Goal: Navigation & Orientation: Find specific page/section

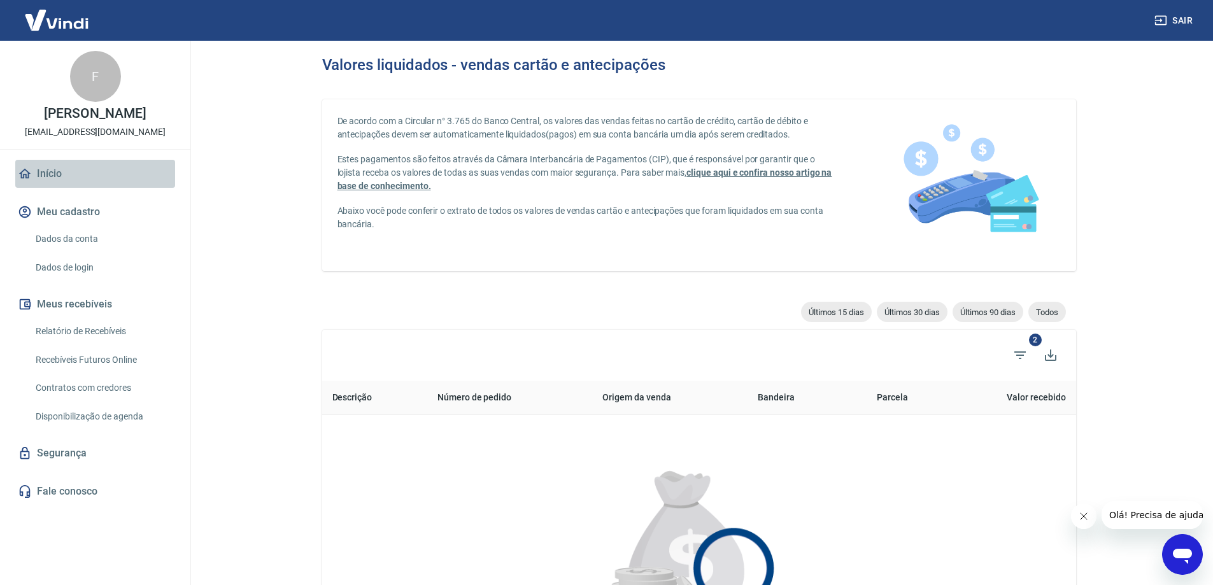
click at [60, 188] on link "Início" at bounding box center [95, 174] width 160 height 28
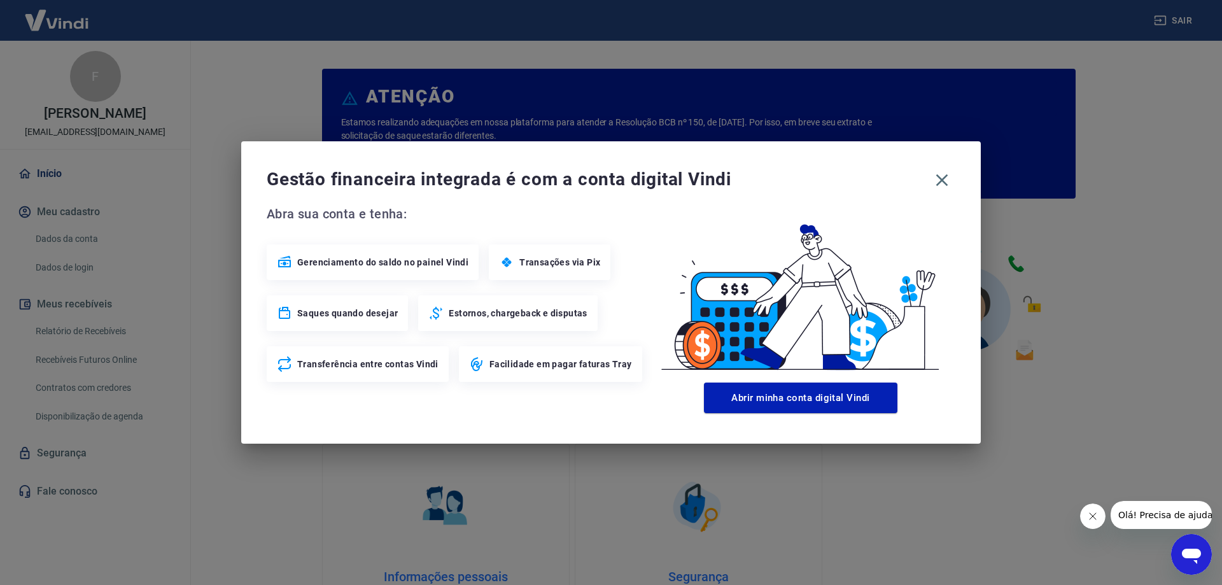
click at [940, 199] on div "Gestão financeira integrada é com a conta digital Vindi Abra sua conta e tenha:…" at bounding box center [611, 292] width 740 height 302
click at [948, 166] on div "Gestão financeira integrada é com a conta digital Vindi Abra sua conta e tenha:…" at bounding box center [611, 292] width 740 height 302
click at [936, 188] on icon "button" at bounding box center [942, 180] width 20 height 20
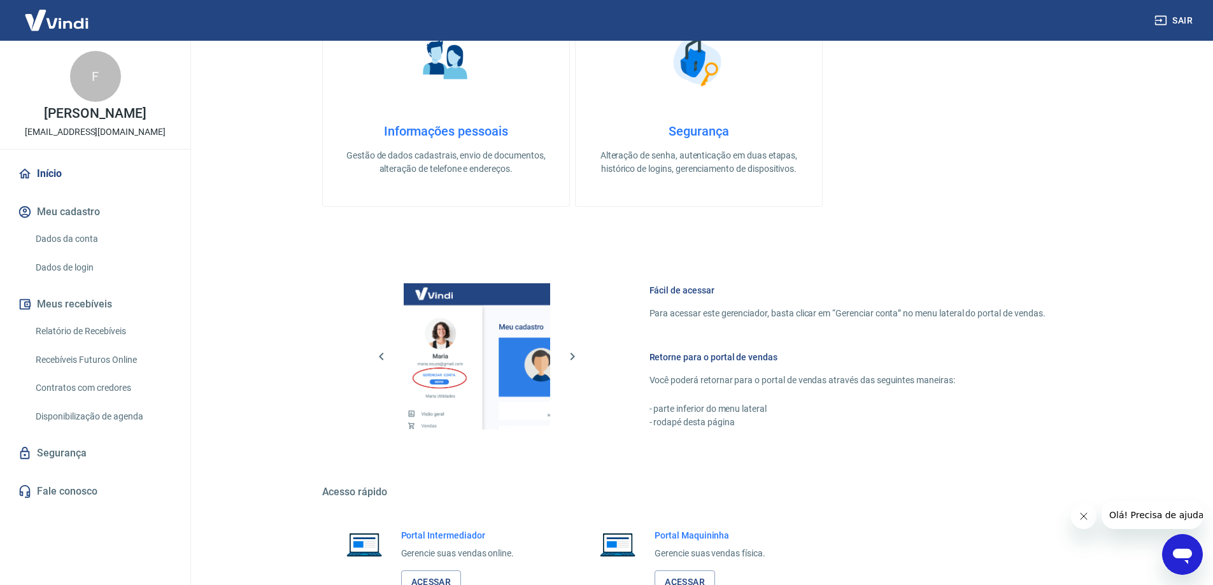
scroll to position [539, 0]
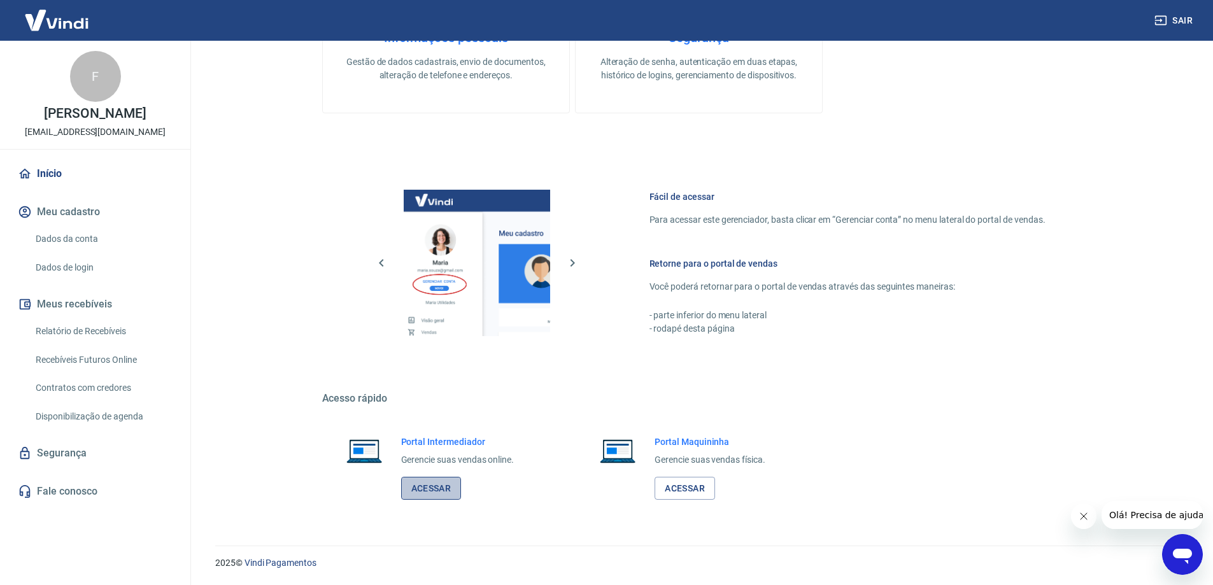
click at [439, 477] on link "Acessar" at bounding box center [431, 489] width 60 height 24
